Goal: Task Accomplishment & Management: Manage account settings

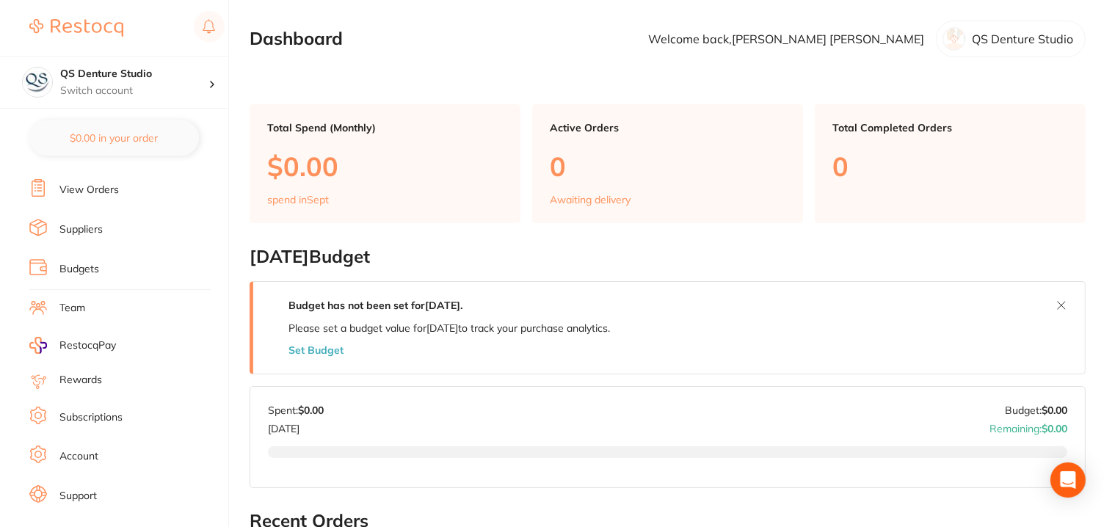
scroll to position [156, 0]
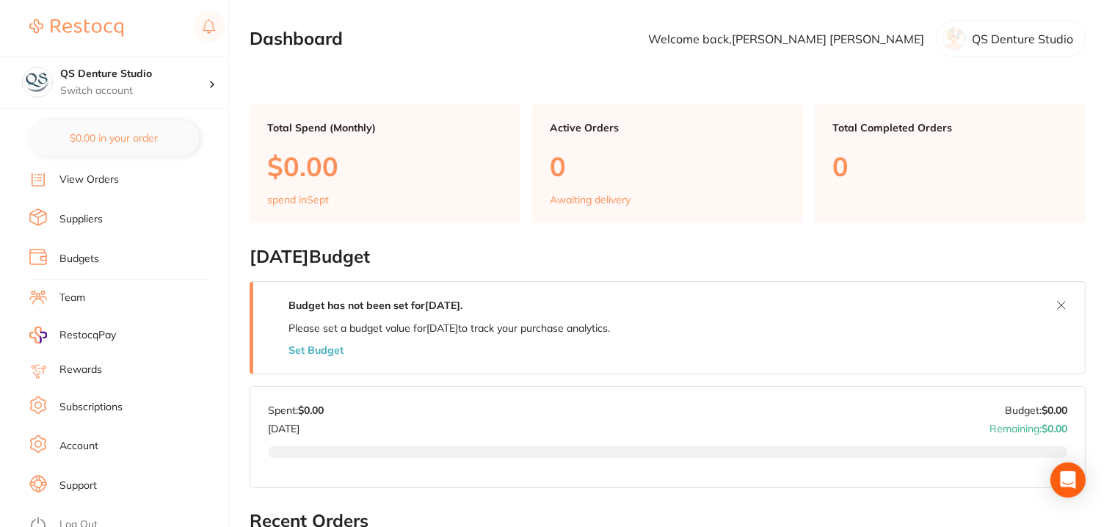
click at [82, 400] on link "Subscriptions" at bounding box center [90, 407] width 63 height 15
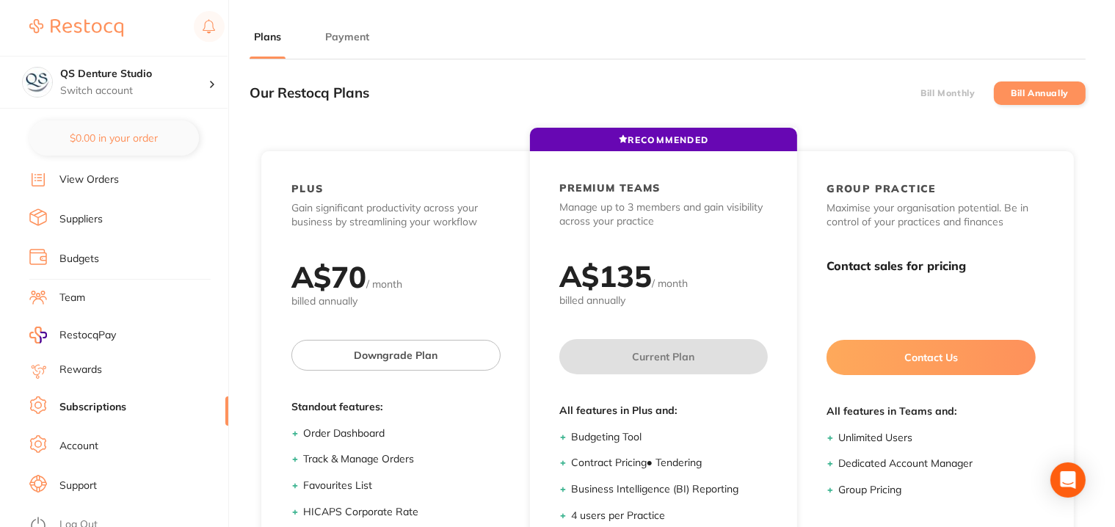
click at [346, 38] on button "Payment" at bounding box center [347, 37] width 53 height 14
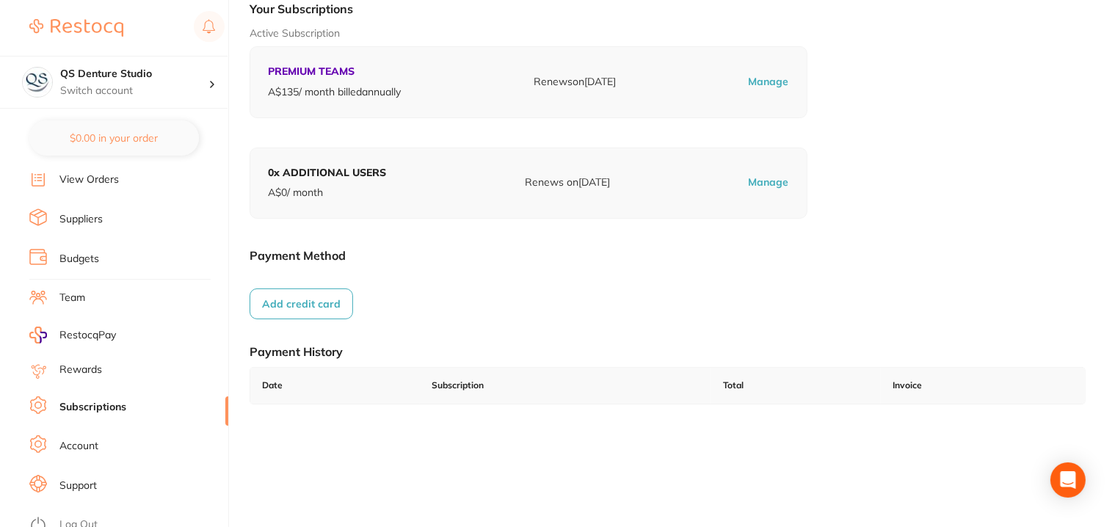
scroll to position [211, 0]
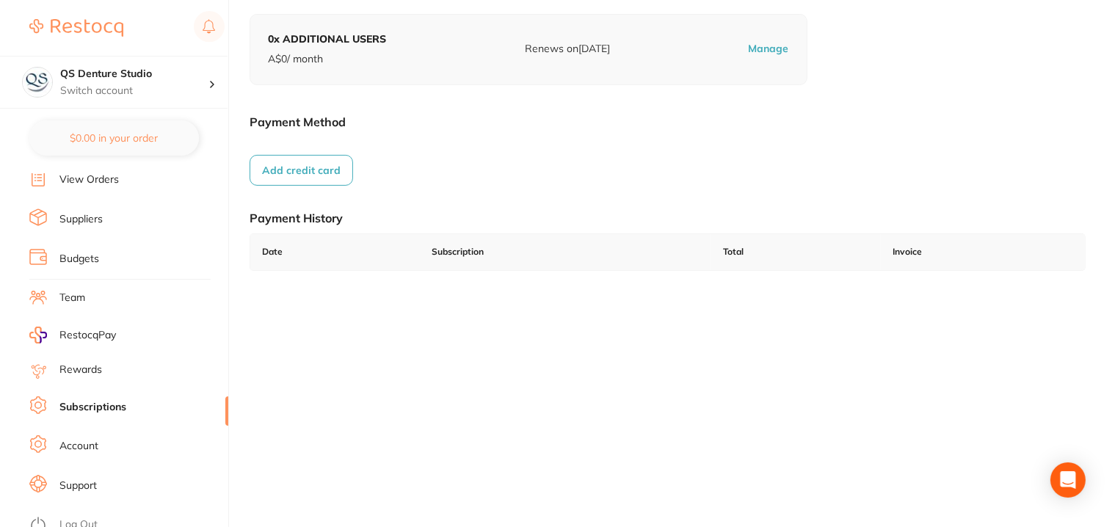
click at [89, 518] on link "Log Out" at bounding box center [78, 525] width 38 height 15
